Goal: Transaction & Acquisition: Obtain resource

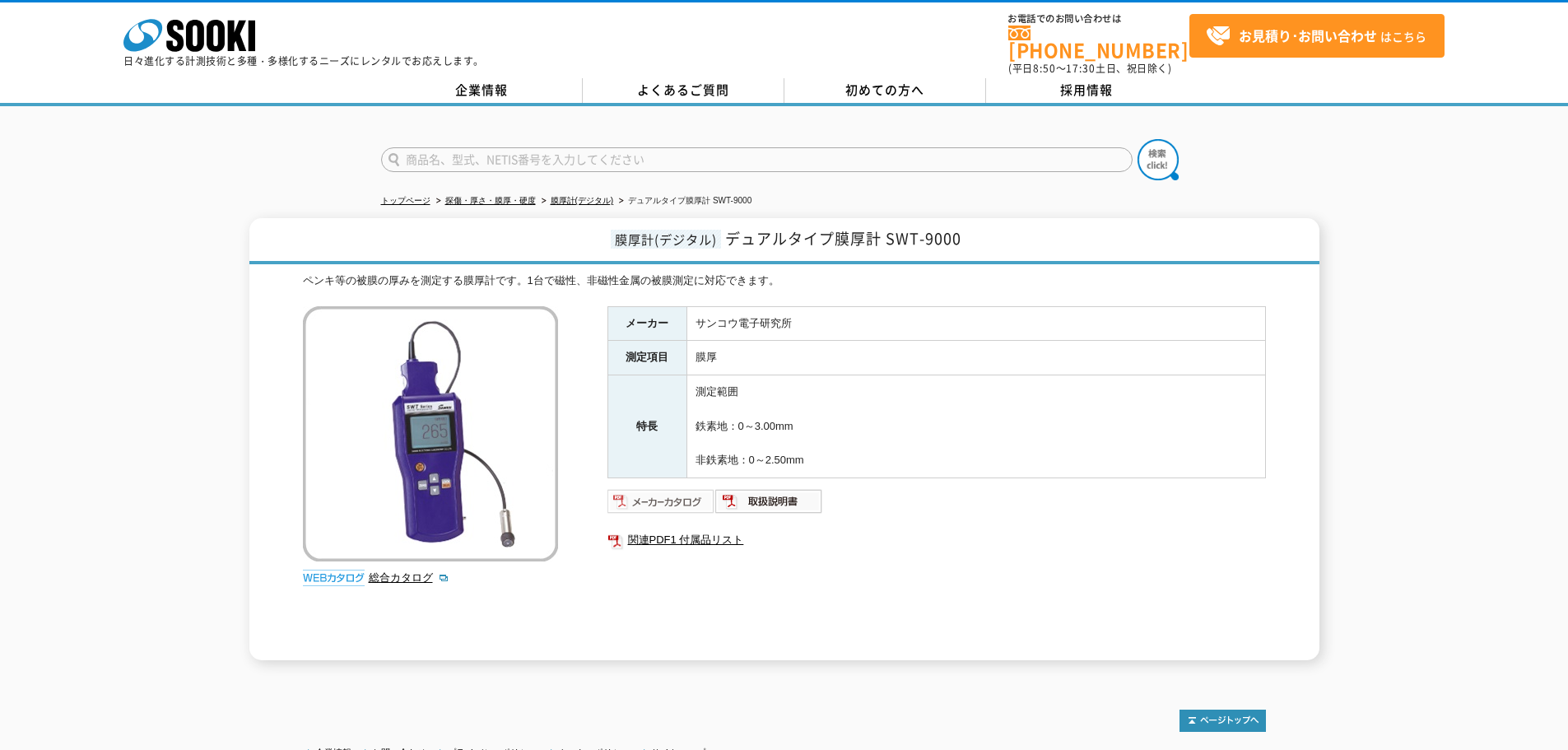
click at [667, 491] on img at bounding box center [662, 501] width 108 height 26
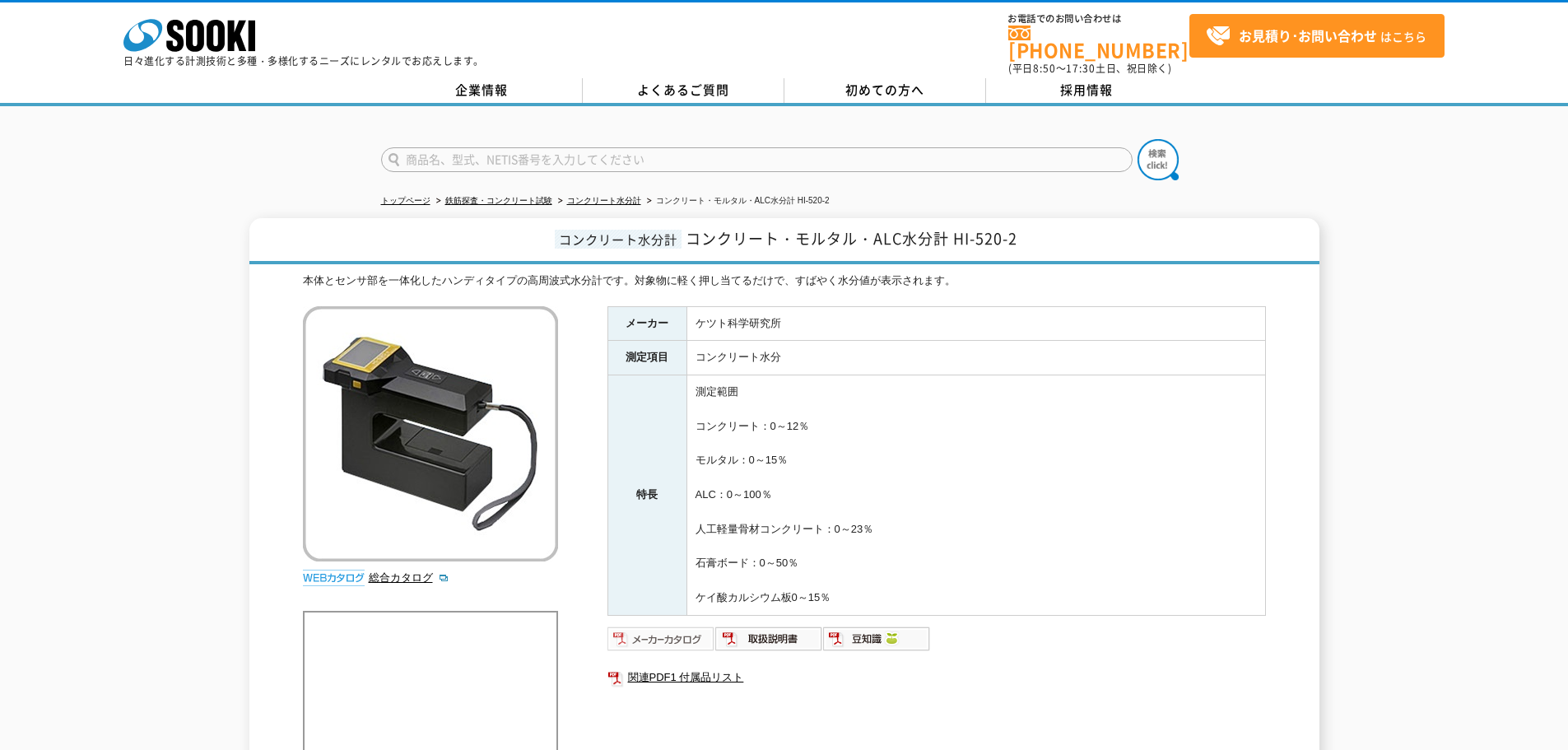
click at [664, 633] on img at bounding box center [662, 639] width 108 height 26
click at [674, 633] on img at bounding box center [662, 639] width 108 height 26
